Goal: Information Seeking & Learning: Check status

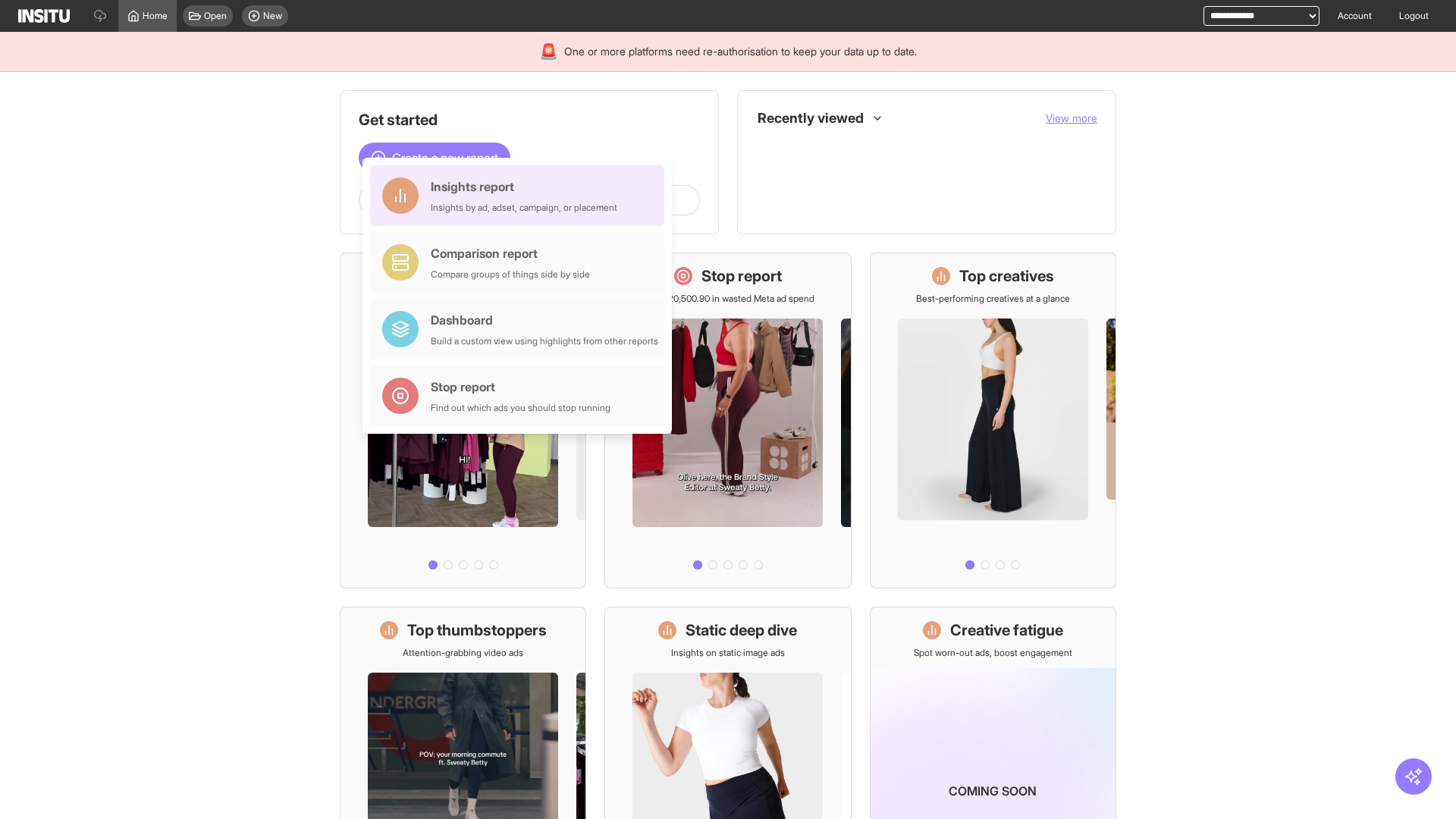
click at [521, 196] on div "Insights report Insights by ad, adset, campaign, or placement" at bounding box center [524, 196] width 187 height 37
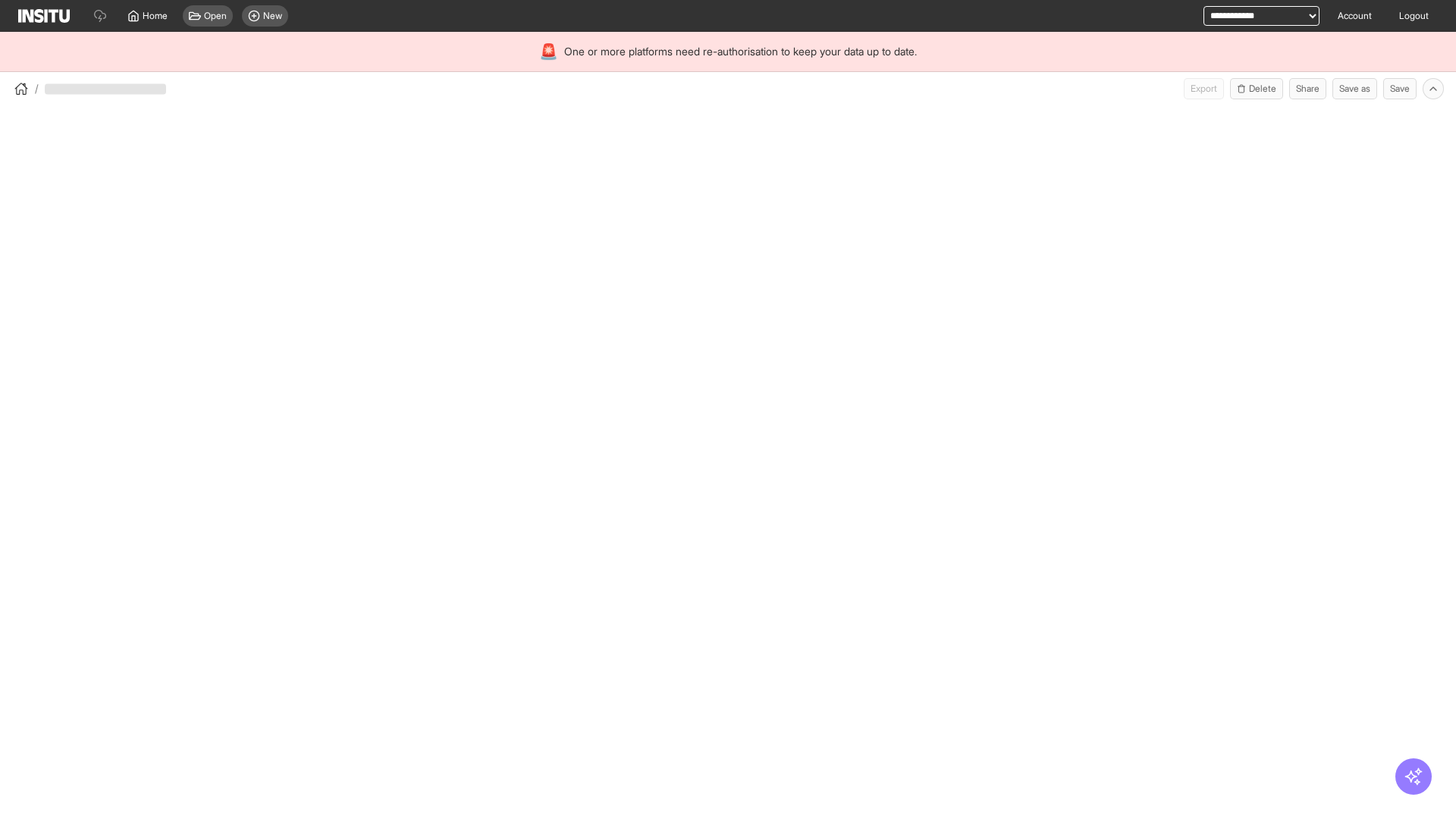
select select "**"
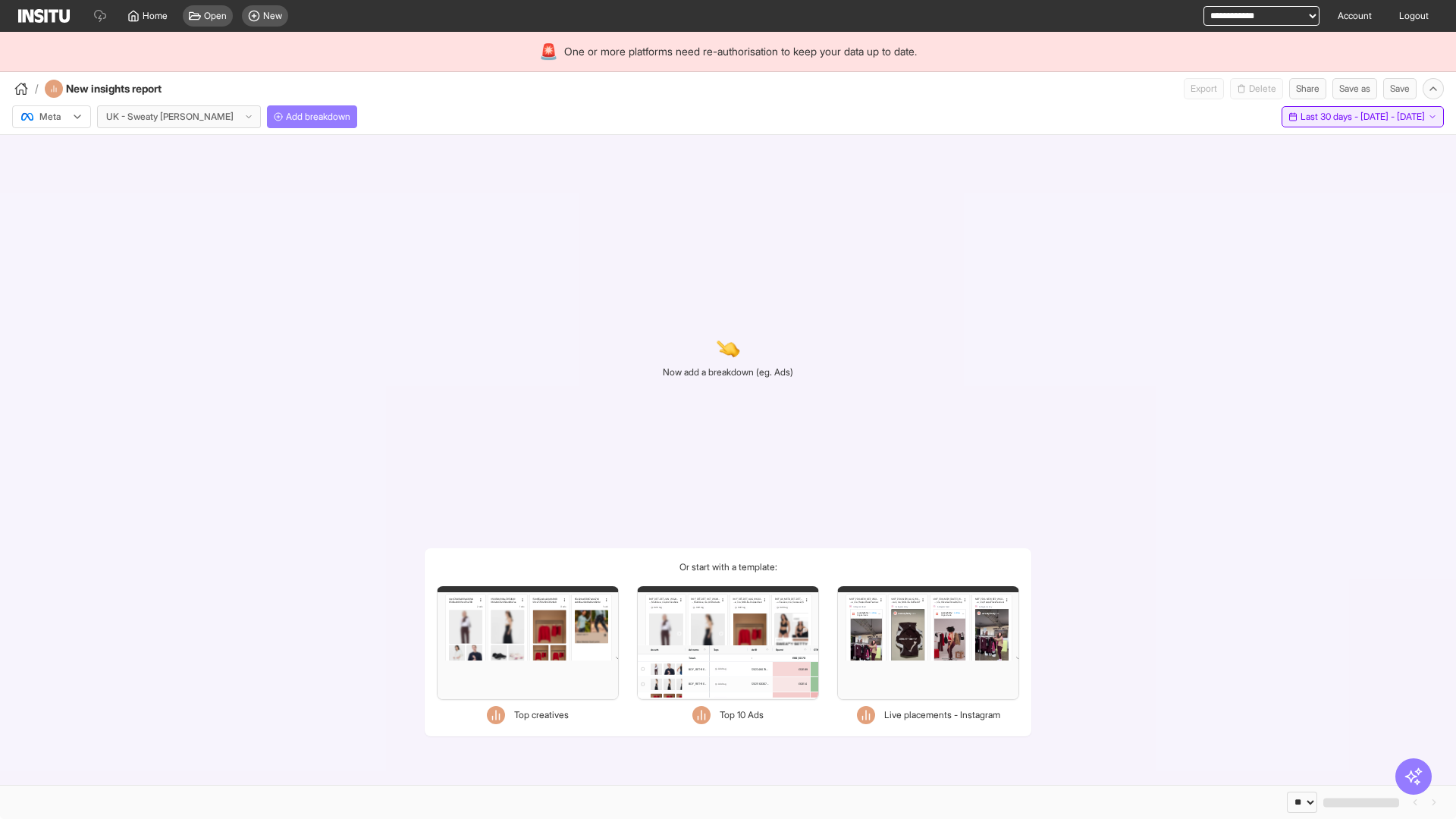
click at [1327, 117] on span "Last 30 days - [DATE] - [DATE]" at bounding box center [1362, 116] width 124 height 12
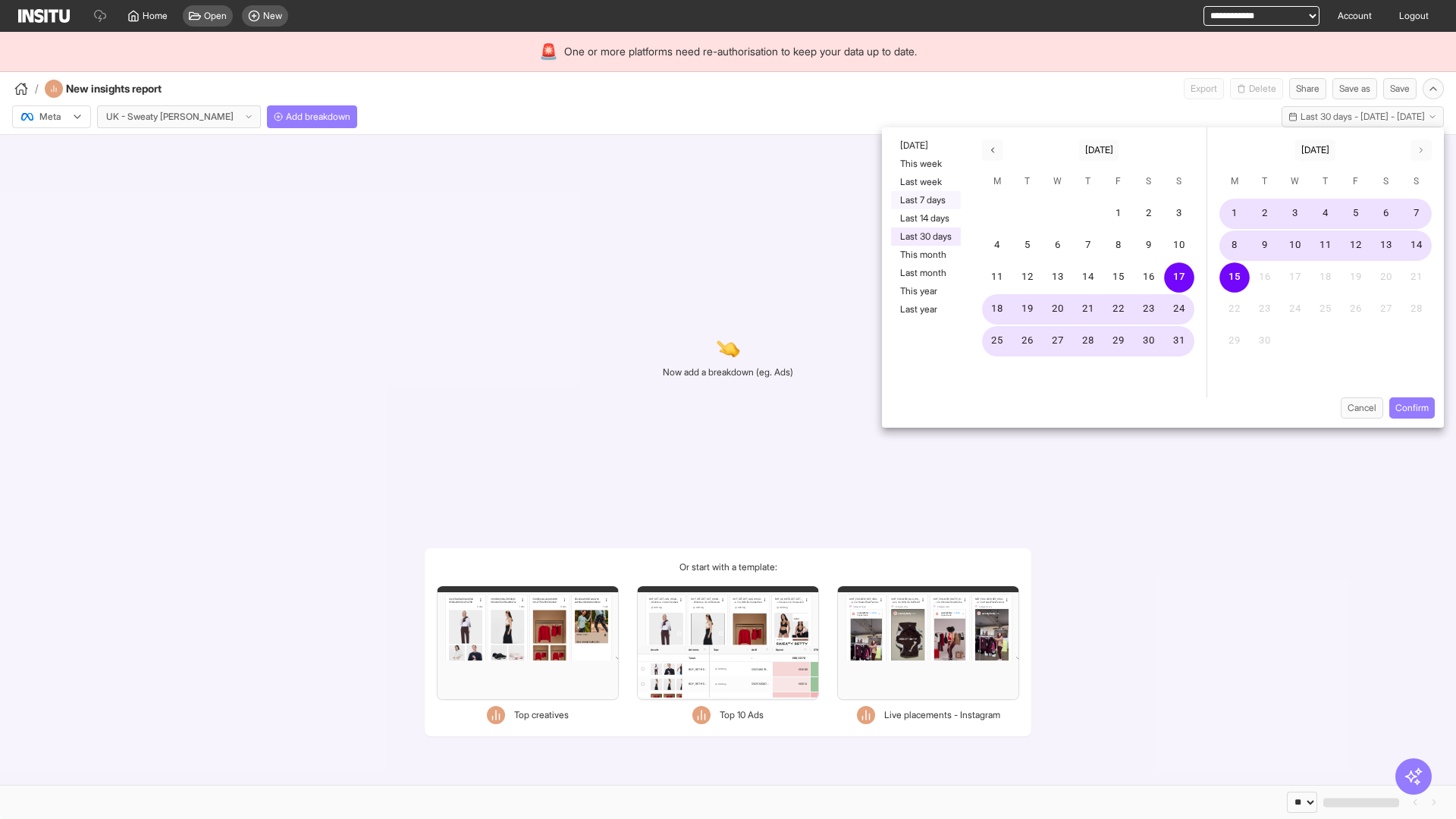
click at [924, 200] on button "Last 7 days" at bounding box center [926, 200] width 70 height 18
